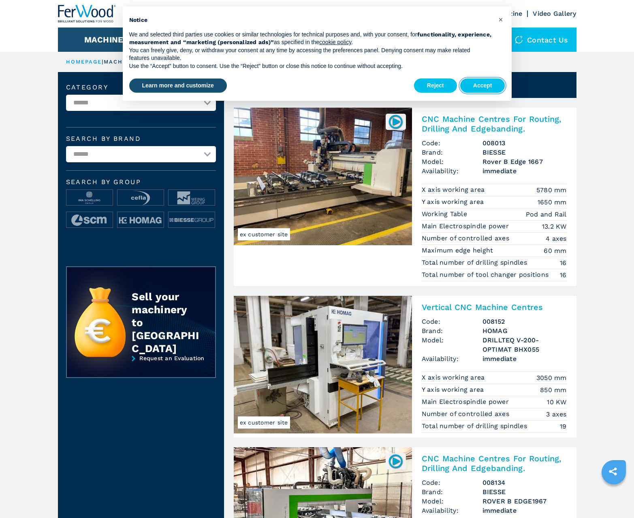
click at [482, 85] on button "Accept" at bounding box center [482, 86] width 45 height 15
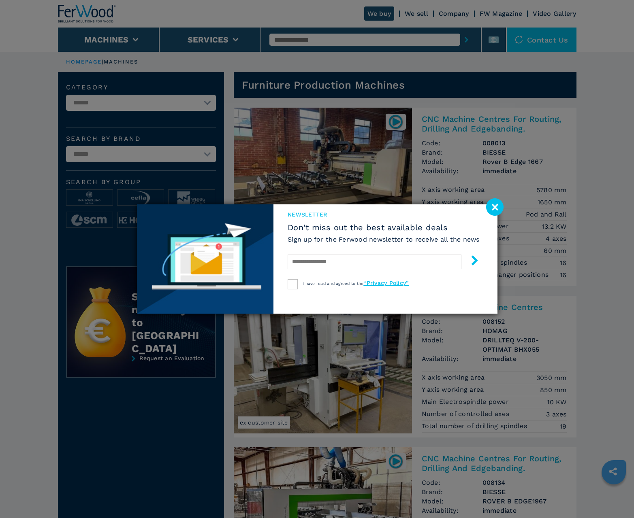
scroll to position [810, 0]
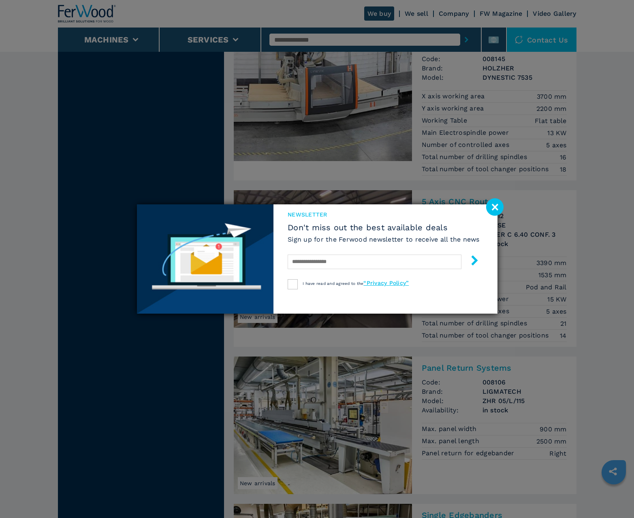
click at [494, 207] on image at bounding box center [494, 206] width 17 height 17
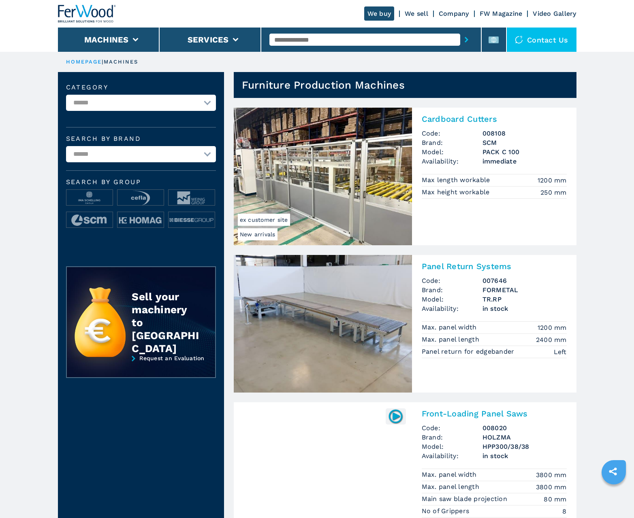
scroll to position [810, 0]
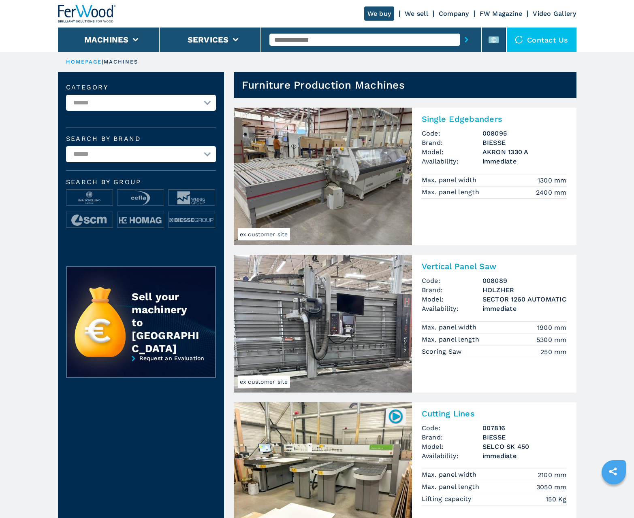
scroll to position [810, 0]
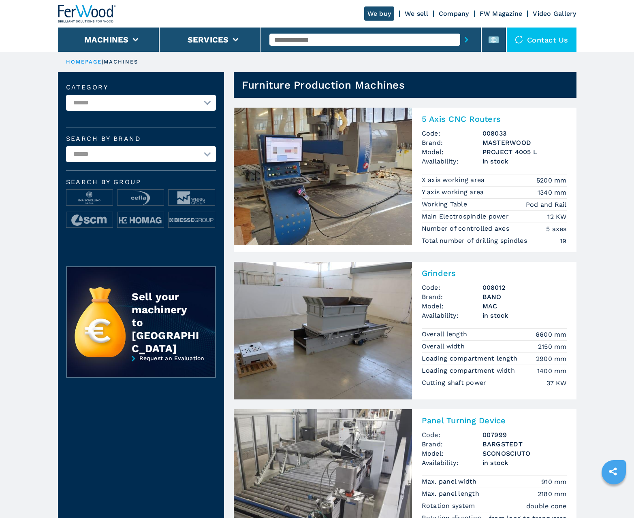
scroll to position [810, 0]
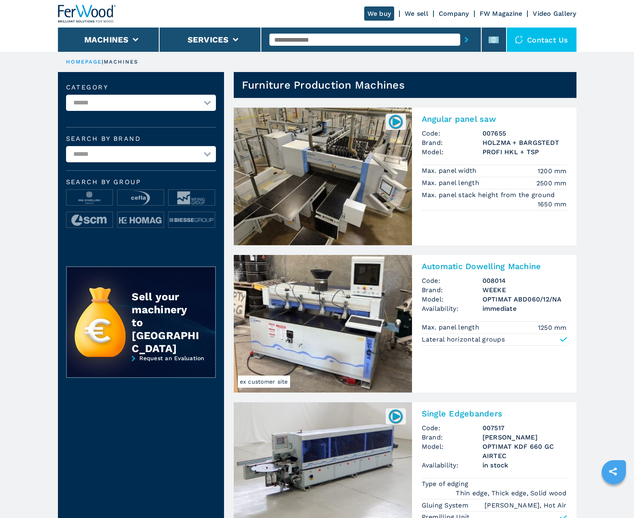
scroll to position [810, 0]
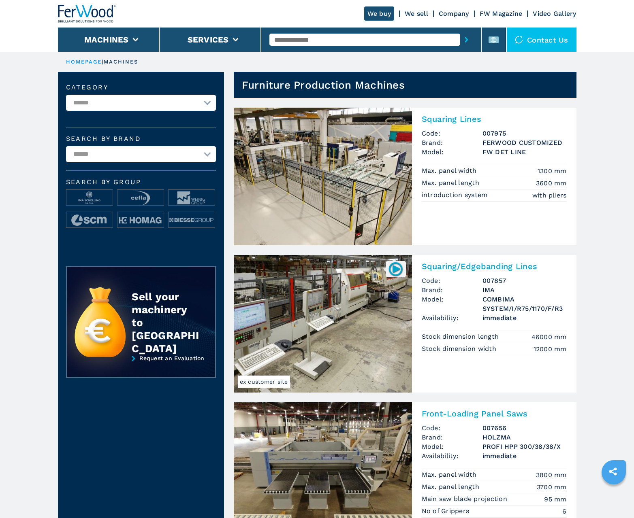
scroll to position [810, 0]
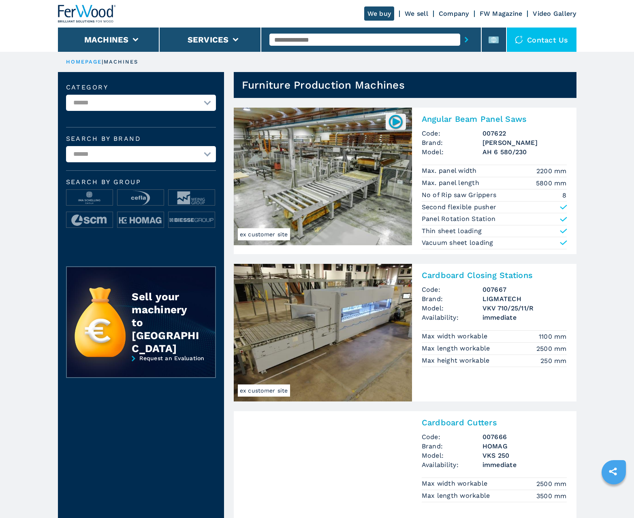
scroll to position [810, 0]
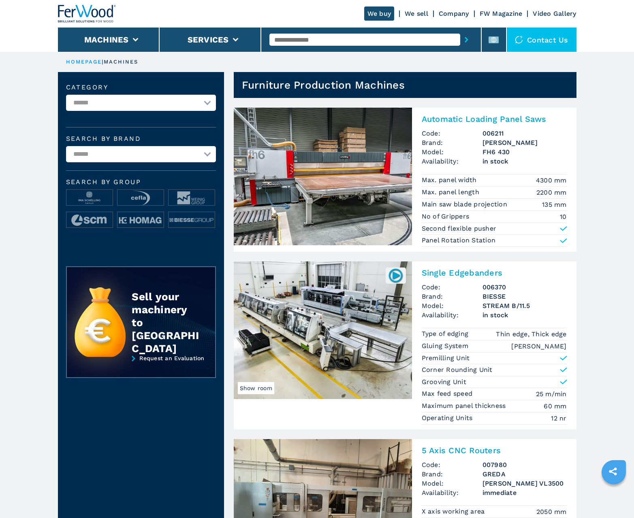
scroll to position [810, 0]
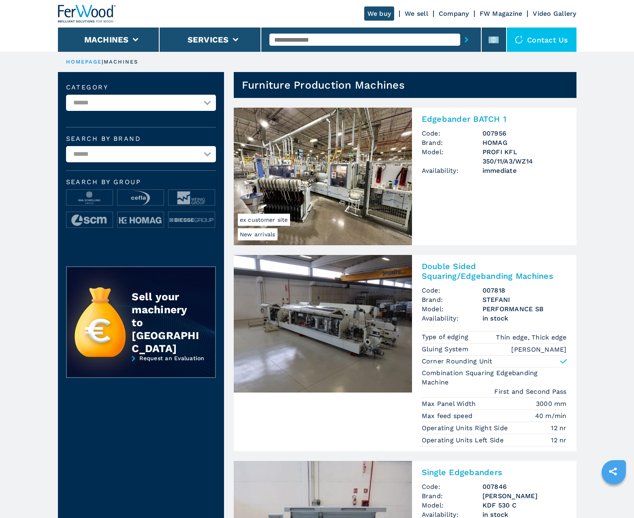
scroll to position [810, 0]
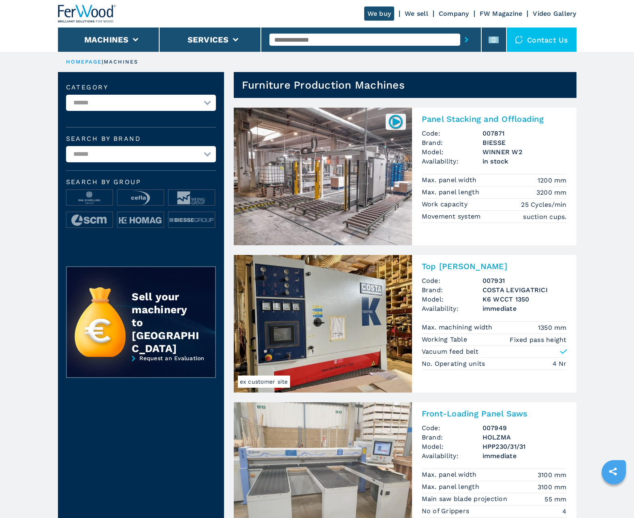
scroll to position [810, 0]
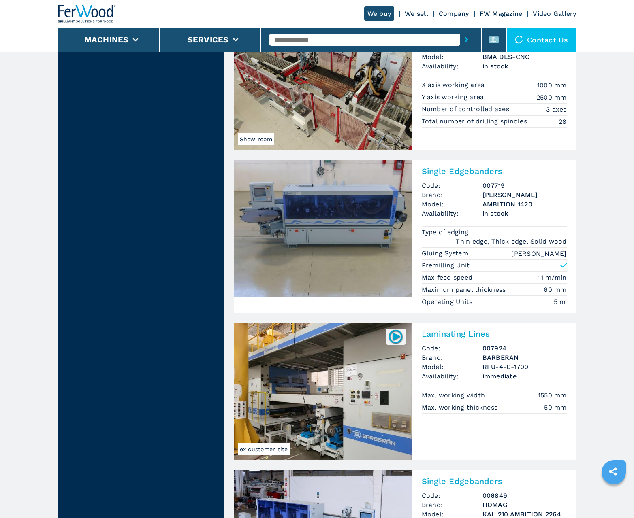
scroll to position [1653, 0]
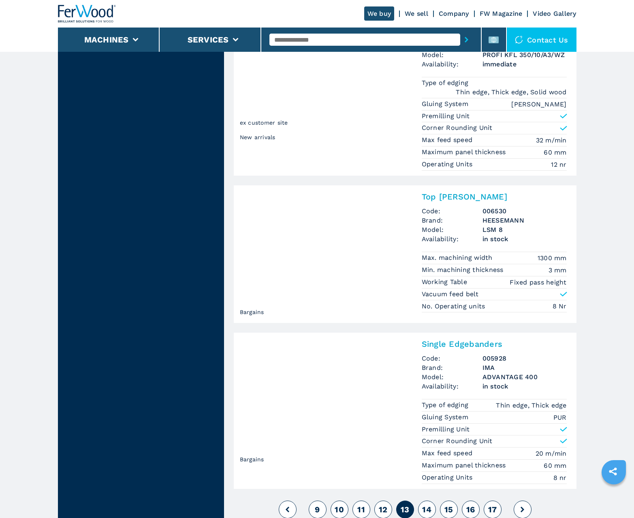
click at [426, 509] on span "14" at bounding box center [426, 510] width 9 height 10
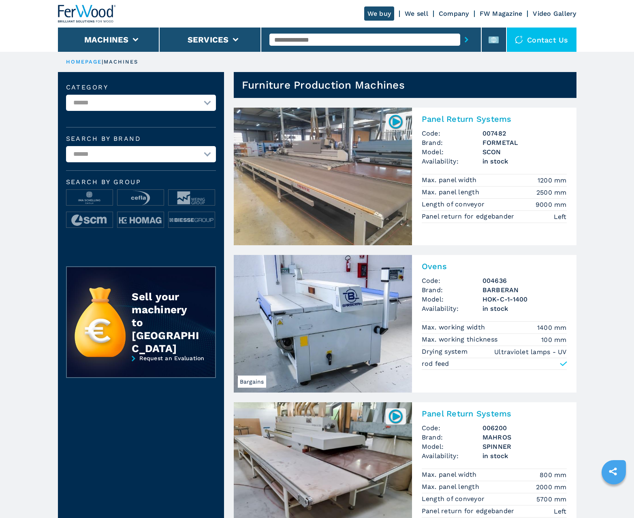
scroll to position [810, 0]
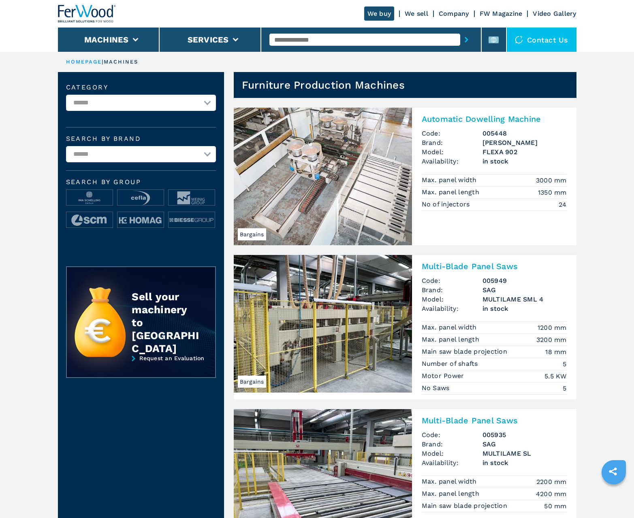
scroll to position [810, 0]
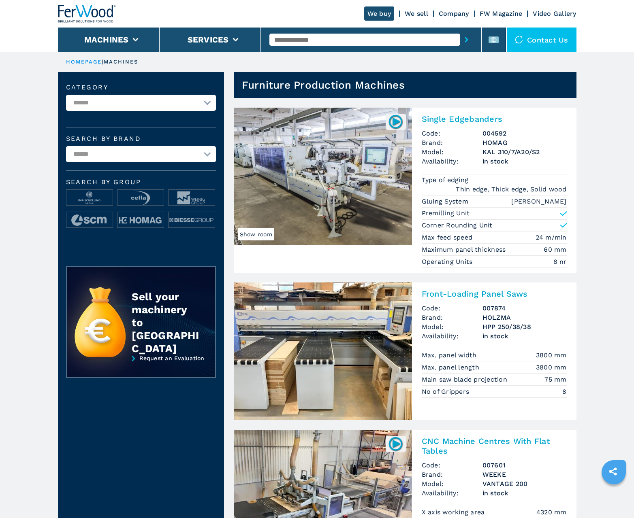
scroll to position [810, 0]
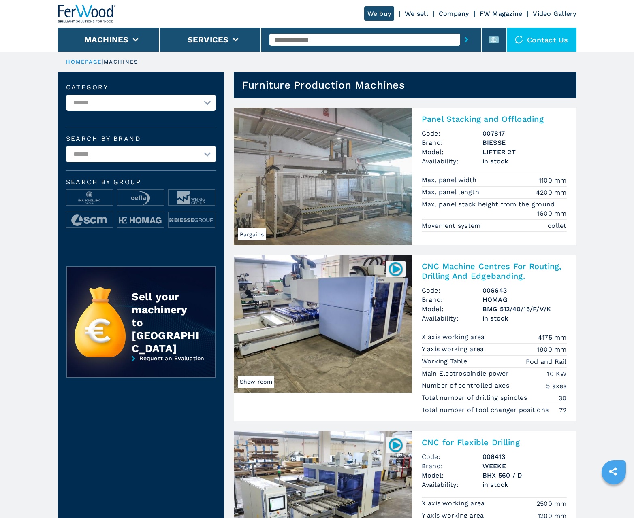
scroll to position [810, 0]
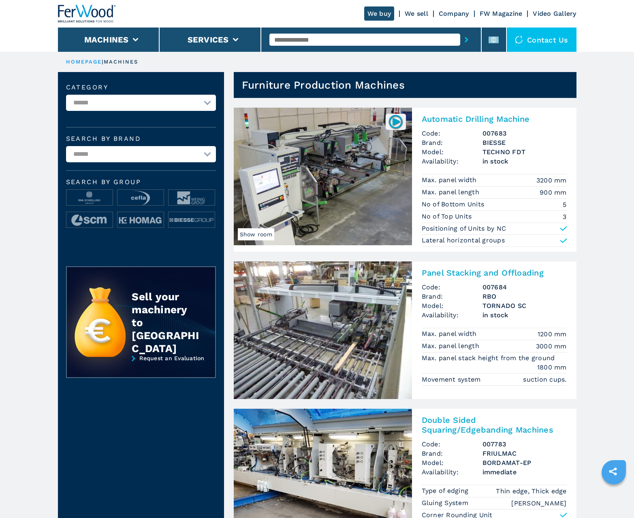
scroll to position [810, 0]
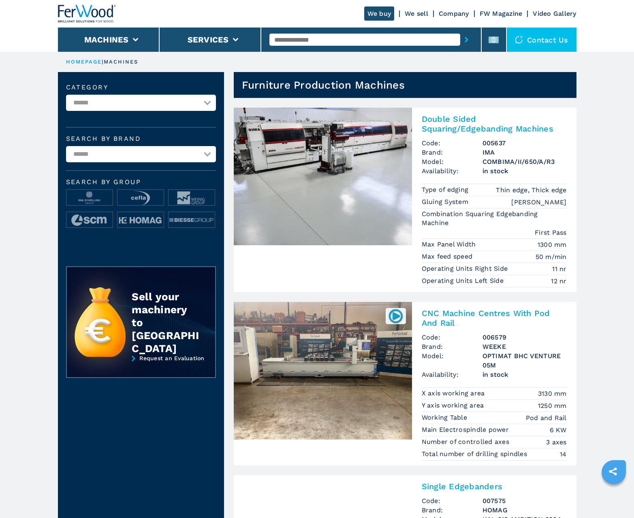
scroll to position [810, 0]
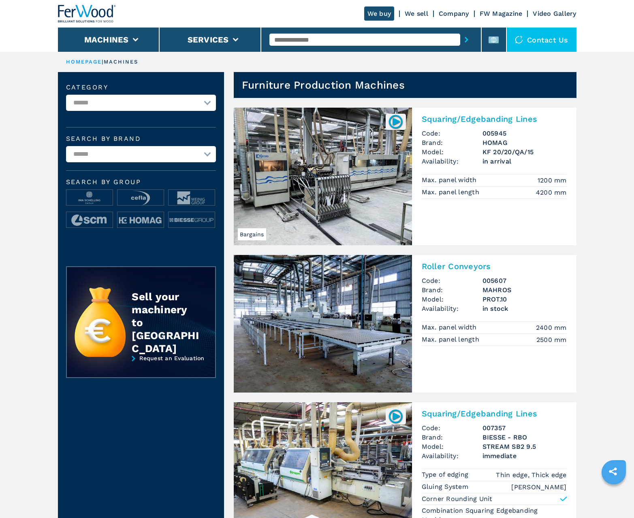
scroll to position [810, 0]
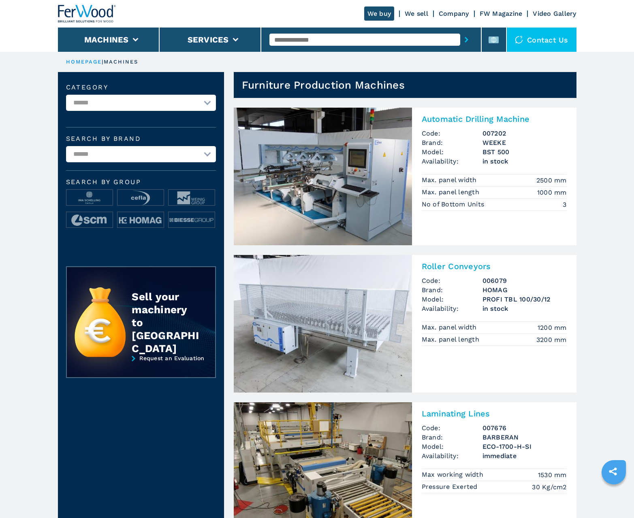
scroll to position [810, 0]
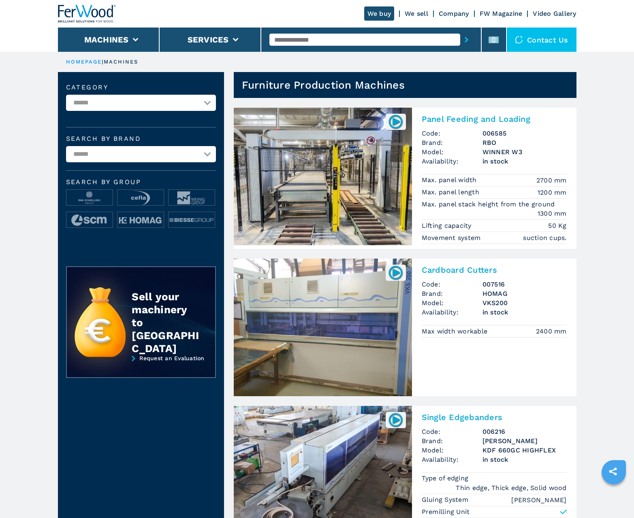
scroll to position [810, 0]
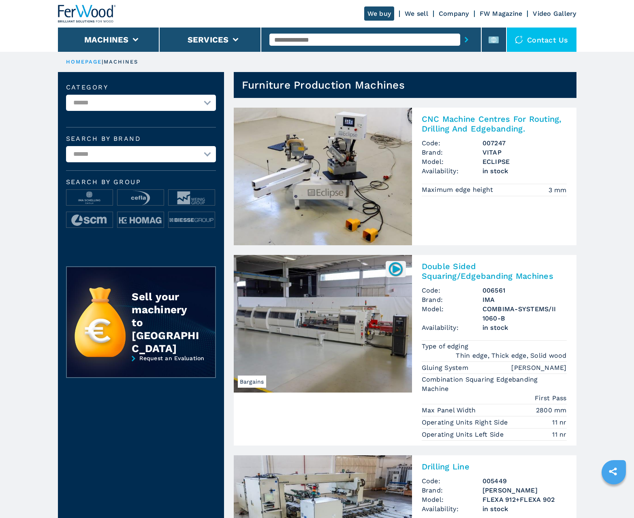
scroll to position [810, 0]
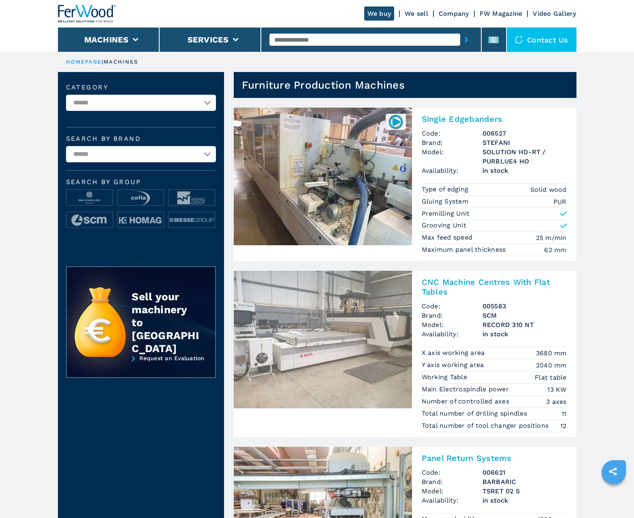
scroll to position [810, 0]
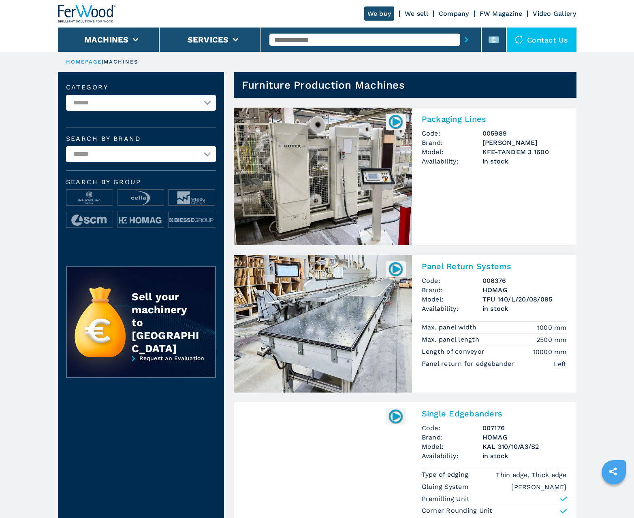
scroll to position [810, 0]
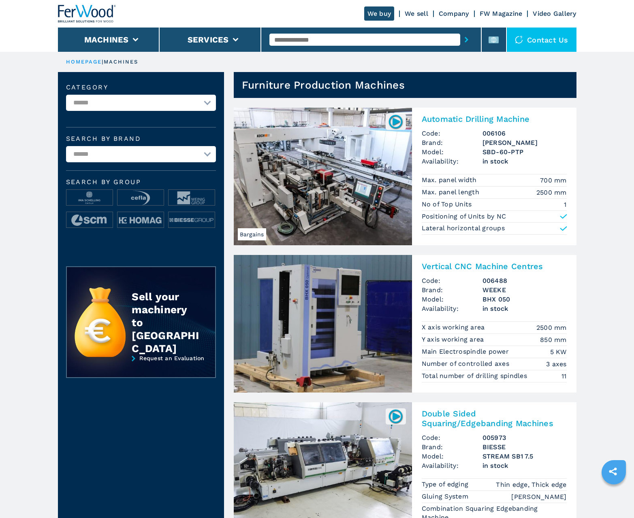
scroll to position [810, 0]
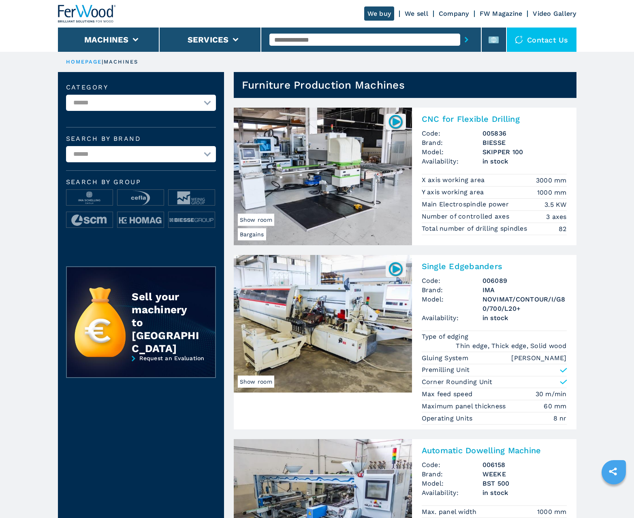
scroll to position [810, 0]
